Goal: Task Accomplishment & Management: Manage account settings

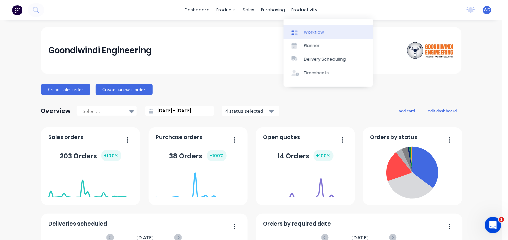
click at [307, 33] on div "Workflow" at bounding box center [314, 32] width 20 height 6
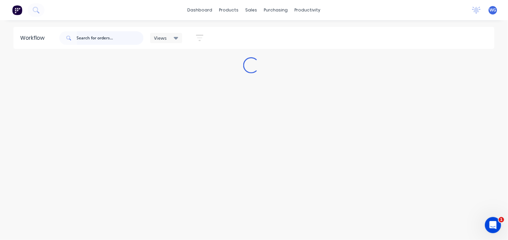
click at [89, 35] on input "text" at bounding box center [110, 37] width 67 height 13
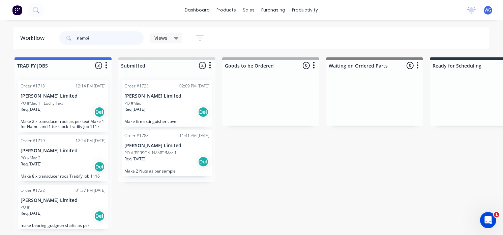
scroll to position [6, 0]
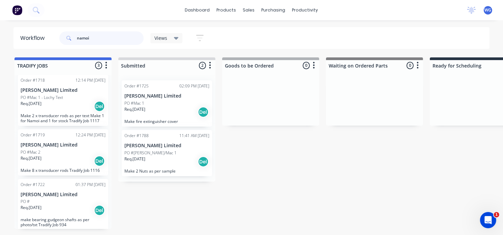
type input "namoi"
click at [58, 107] on div "Req. [DATE] Del" at bounding box center [63, 105] width 85 height 11
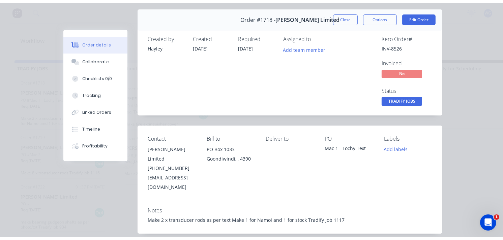
scroll to position [0, 0]
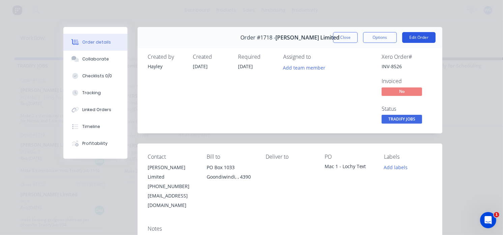
click at [409, 39] on button "Edit Order" at bounding box center [418, 37] width 33 height 11
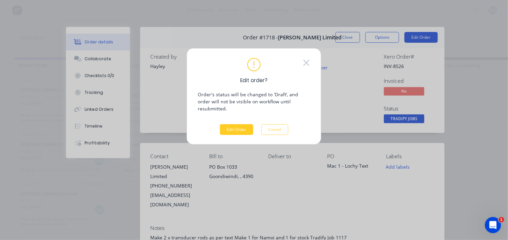
click at [227, 126] on button "Edit Order" at bounding box center [236, 129] width 33 height 11
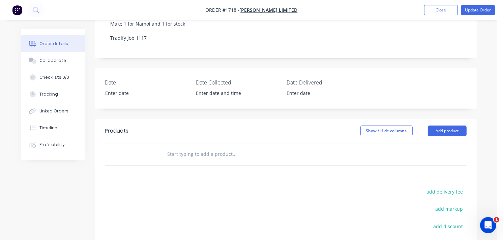
scroll to position [180, 0]
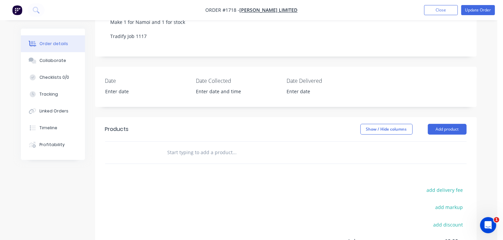
click at [204, 146] on input "text" at bounding box center [234, 152] width 135 height 13
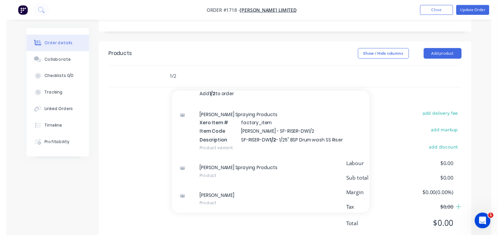
scroll to position [267, 0]
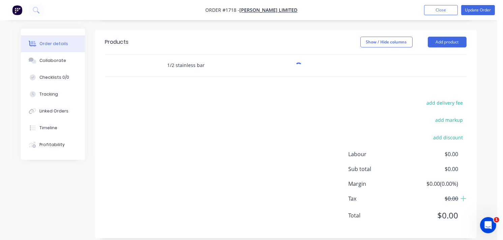
type input "1/2 stainless bar"
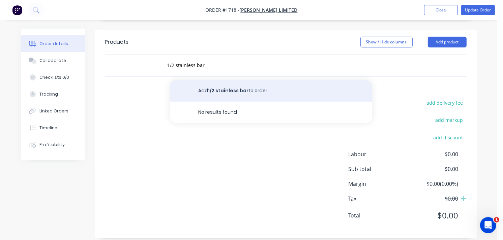
click at [227, 80] on button "Add 1/2 stainless bar to order" at bounding box center [271, 91] width 202 height 22
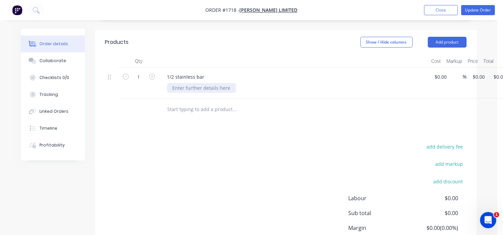
click at [189, 83] on div at bounding box center [201, 88] width 69 height 10
click at [227, 142] on div "add delivery fee add markup add discount Labour $0.00 Sub total $0.00 Margin $0…" at bounding box center [285, 207] width 361 height 130
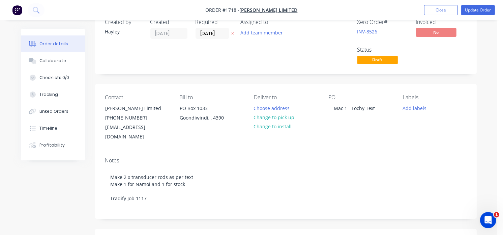
scroll to position [14, 0]
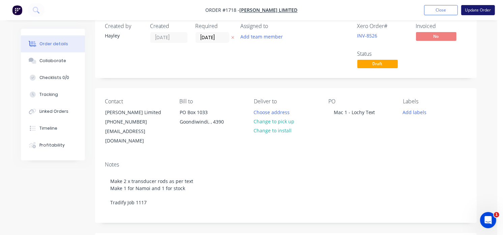
click at [484, 9] on button "Update Order" at bounding box center [478, 10] width 34 height 10
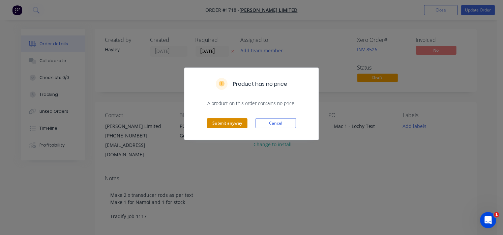
click at [231, 124] on button "Submit anyway" at bounding box center [227, 123] width 40 height 10
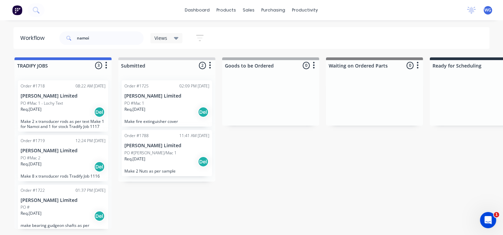
click at [72, 166] on div "Req. [DATE] Del" at bounding box center [63, 166] width 85 height 11
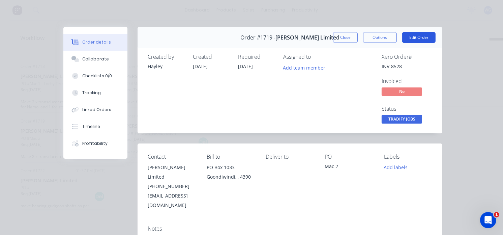
click at [417, 38] on button "Edit Order" at bounding box center [418, 37] width 33 height 11
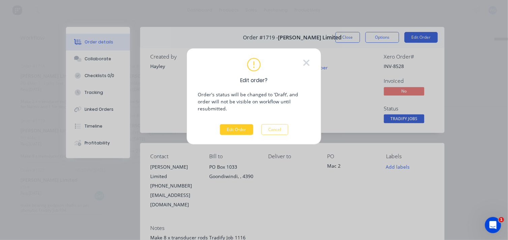
click at [245, 124] on button "Edit Order" at bounding box center [236, 129] width 33 height 11
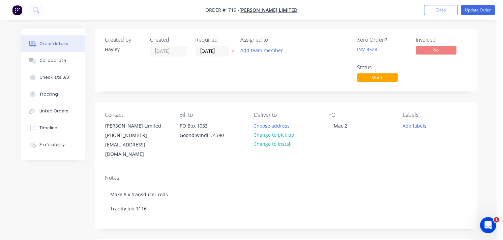
click at [202, 131] on div "PO Box 1033" at bounding box center [208, 125] width 56 height 9
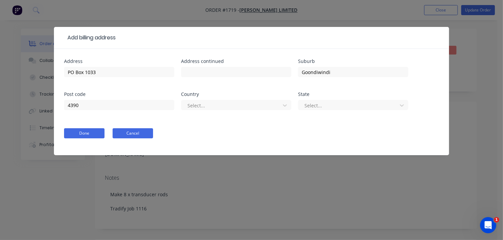
click at [138, 134] on button "Cancel" at bounding box center [133, 133] width 40 height 10
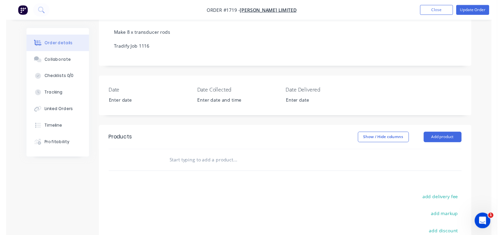
scroll to position [163, 0]
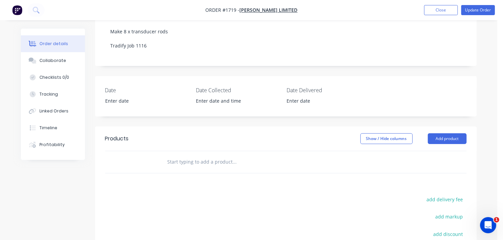
click at [223, 155] on input "text" at bounding box center [234, 161] width 135 height 13
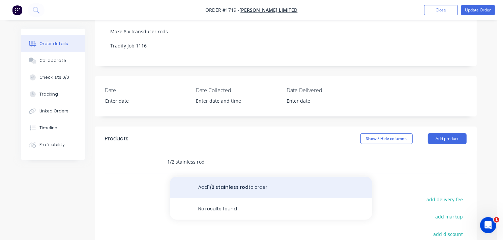
type input "1/2 stainless rod"
click at [234, 184] on button "Add 1/2 stainless rod to order" at bounding box center [271, 188] width 202 height 22
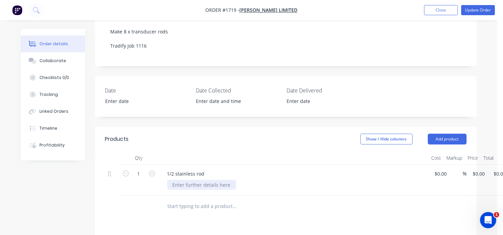
click at [197, 180] on div at bounding box center [201, 185] width 69 height 10
click at [194, 180] on div "8 x" at bounding box center [296, 185] width 259 height 10
click at [182, 180] on div "8 x" at bounding box center [175, 185] width 17 height 10
click at [183, 180] on div "8 x 8435 =" at bounding box center [183, 185] width 33 height 10
click at [204, 180] on div "8 x 5435 =" at bounding box center [296, 185] width 259 height 10
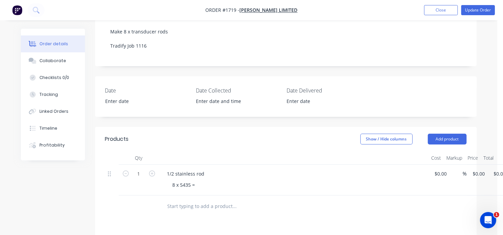
click at [203, 180] on div "8 x 5435 =" at bounding box center [296, 185] width 259 height 10
click at [189, 180] on div "8 x 5435 =" at bounding box center [183, 185] width 33 height 10
click at [207, 180] on div "8 x 5435mm =" at bounding box center [188, 185] width 42 height 10
click at [208, 180] on div "8 x 5435mm = 434380 mm" at bounding box center [202, 185] width 70 height 10
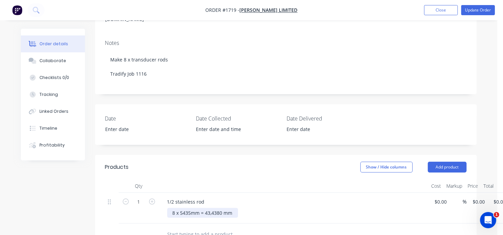
scroll to position [131, 0]
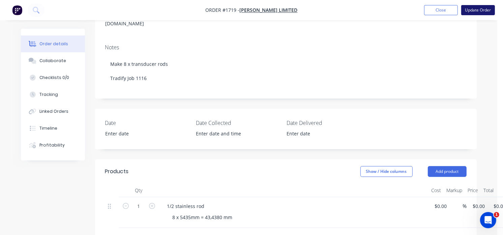
click at [467, 9] on button "Update Order" at bounding box center [478, 10] width 34 height 10
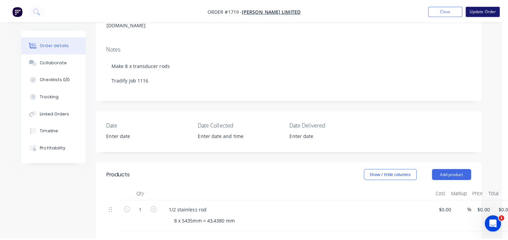
scroll to position [0, 0]
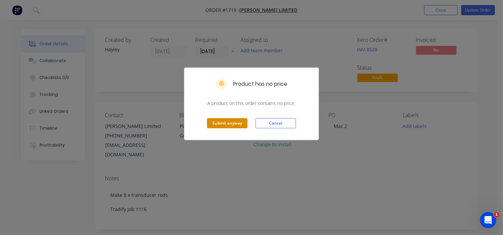
click at [229, 118] on button "Submit anyway" at bounding box center [227, 123] width 40 height 10
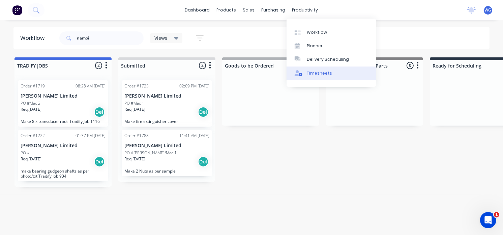
click at [313, 69] on link "Timesheets" at bounding box center [331, 72] width 89 height 13
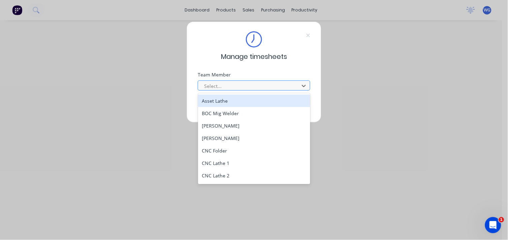
click at [232, 86] on div at bounding box center [250, 86] width 92 height 8
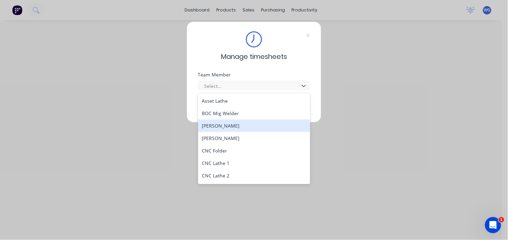
click at [228, 128] on div "[PERSON_NAME]" at bounding box center [254, 126] width 113 height 12
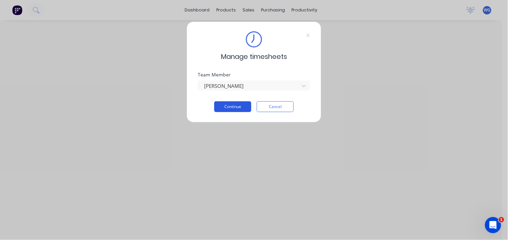
click at [237, 108] on button "Continue" at bounding box center [232, 106] width 37 height 11
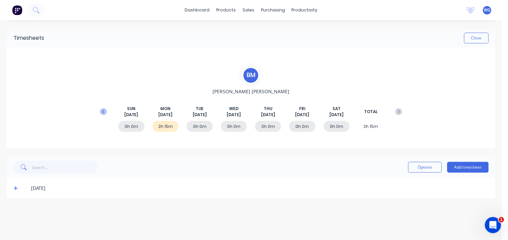
click at [107, 112] on button at bounding box center [103, 112] width 13 height 12
click at [264, 126] on div "10h 0m" at bounding box center [268, 126] width 26 height 11
click at [265, 107] on span "THU" at bounding box center [268, 109] width 8 height 6
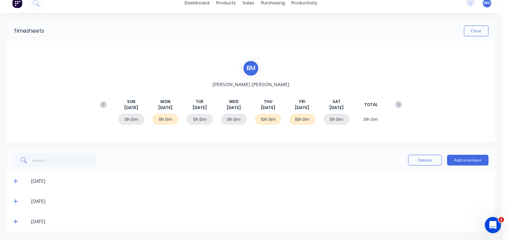
click at [16, 201] on icon at bounding box center [15, 202] width 4 height 4
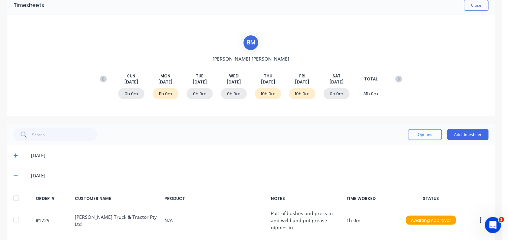
scroll to position [33, 0]
click at [14, 153] on icon at bounding box center [15, 155] width 4 height 5
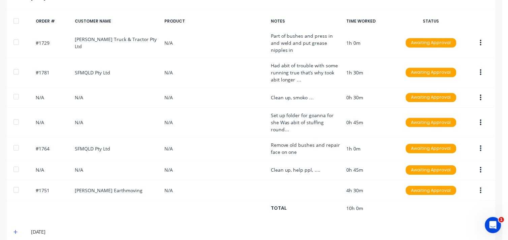
scroll to position [350, 0]
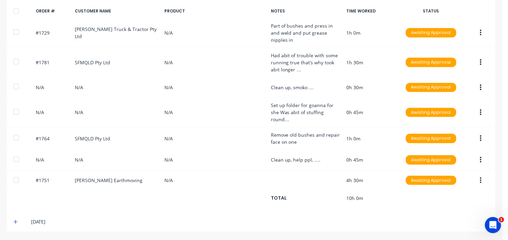
click at [17, 221] on icon at bounding box center [15, 222] width 4 height 5
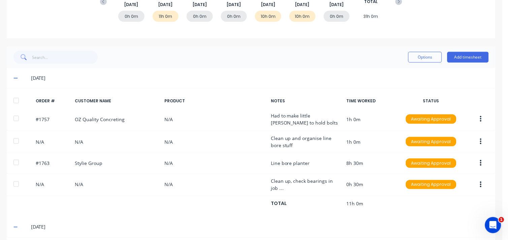
scroll to position [0, 0]
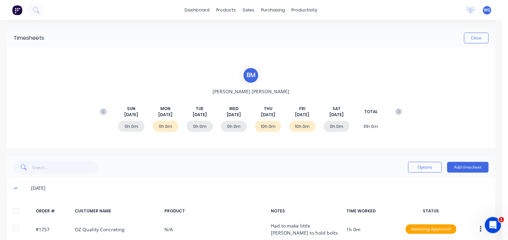
click at [18, 14] on img at bounding box center [17, 10] width 10 height 10
